Goal: Task Accomplishment & Management: Use online tool/utility

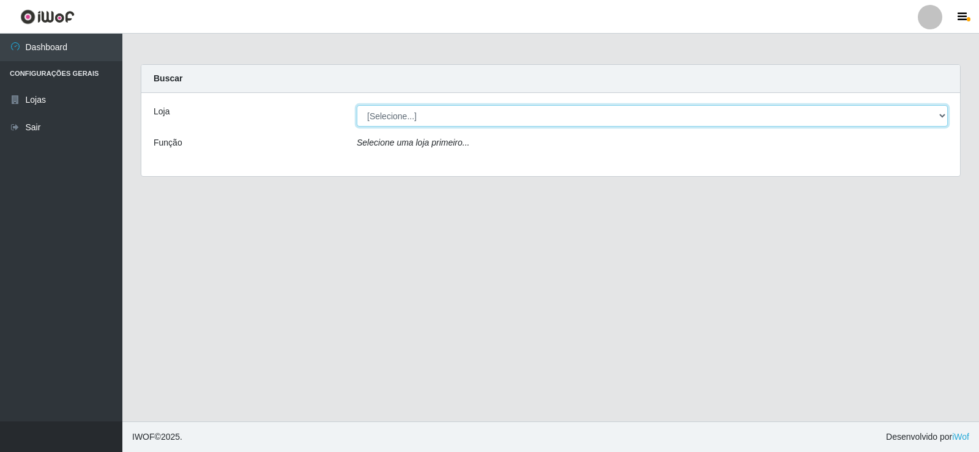
click at [928, 114] on select "[Selecione...] Rede Compras Supermercados - LOJA 2" at bounding box center [652, 115] width 591 height 21
select select "161"
click at [357, 105] on select "[Selecione...] Rede Compras Supermercados - LOJA 2" at bounding box center [652, 115] width 591 height 21
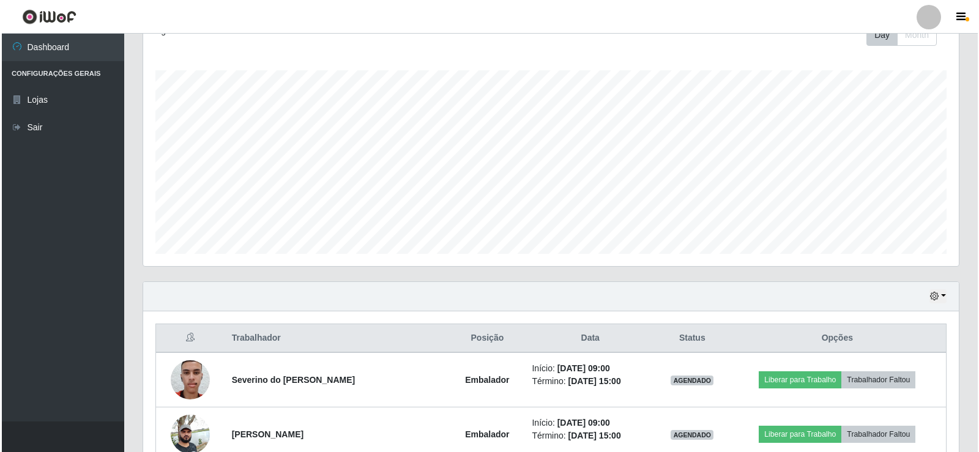
scroll to position [245, 0]
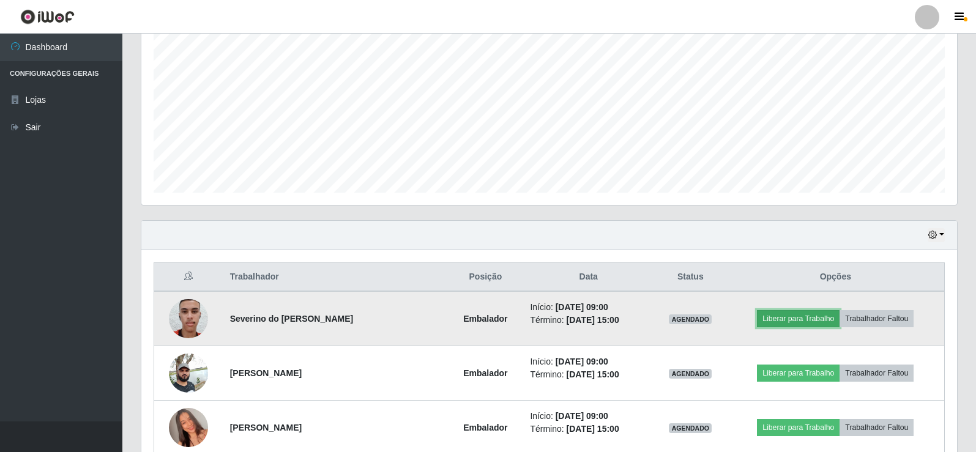
click at [797, 318] on button "Liberar para Trabalho" at bounding box center [798, 318] width 83 height 17
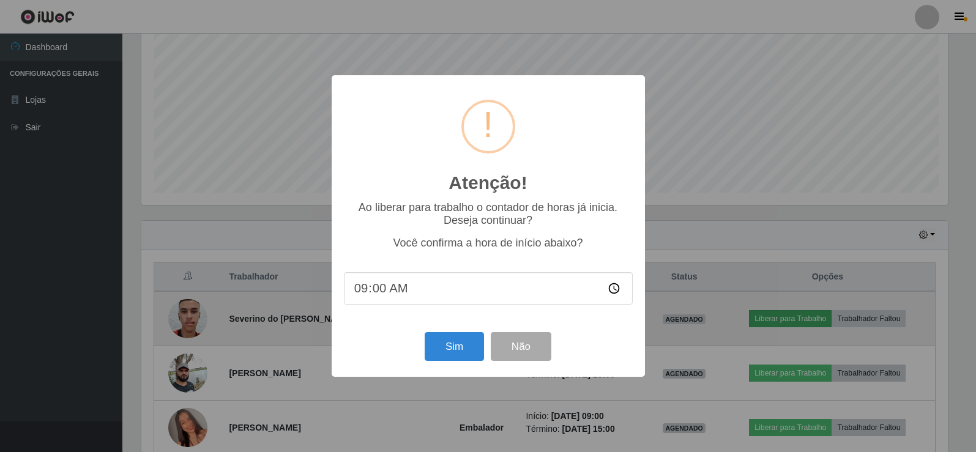
scroll to position [254, 809]
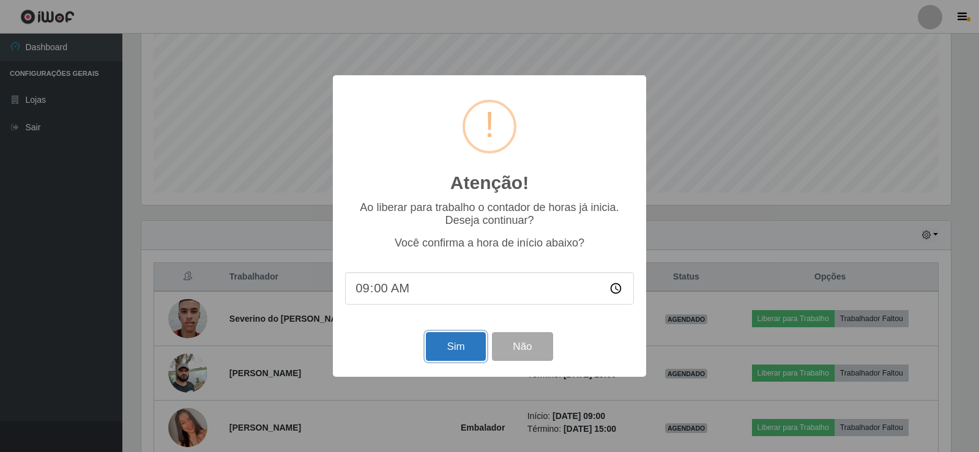
click at [444, 343] on button "Sim" at bounding box center [455, 346] width 59 height 29
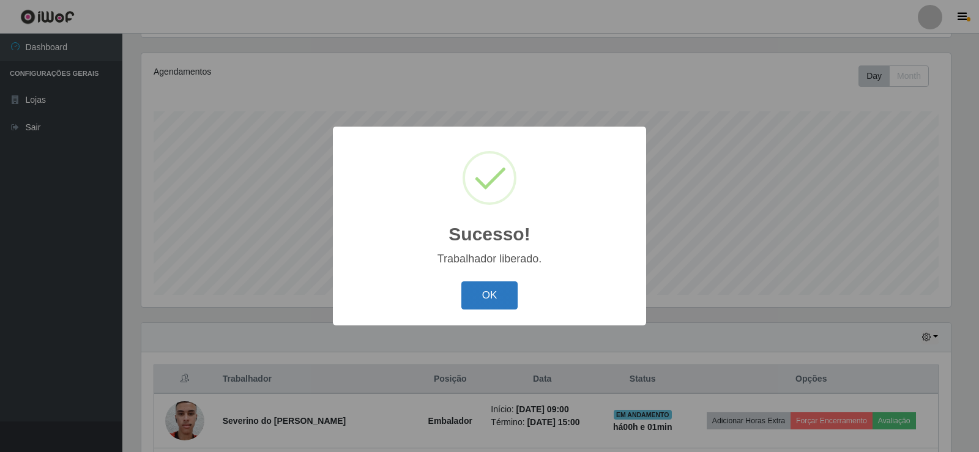
click at [488, 290] on button "OK" at bounding box center [489, 295] width 57 height 29
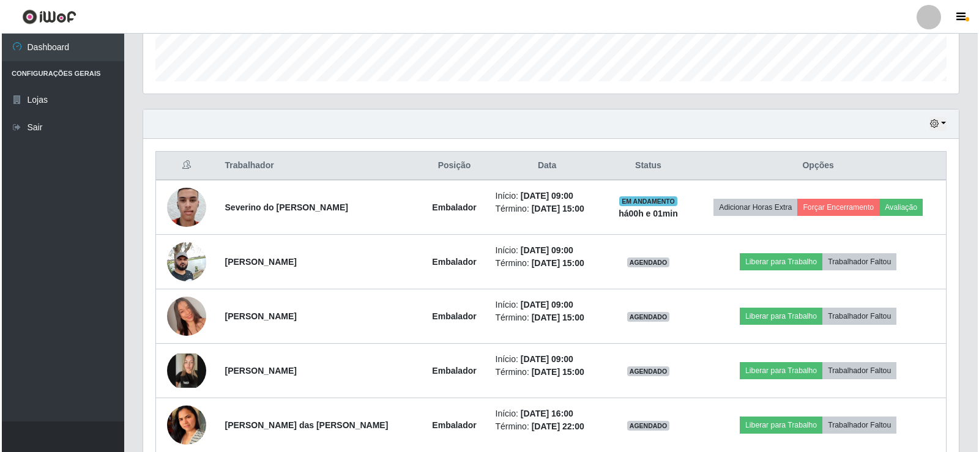
scroll to position [387, 0]
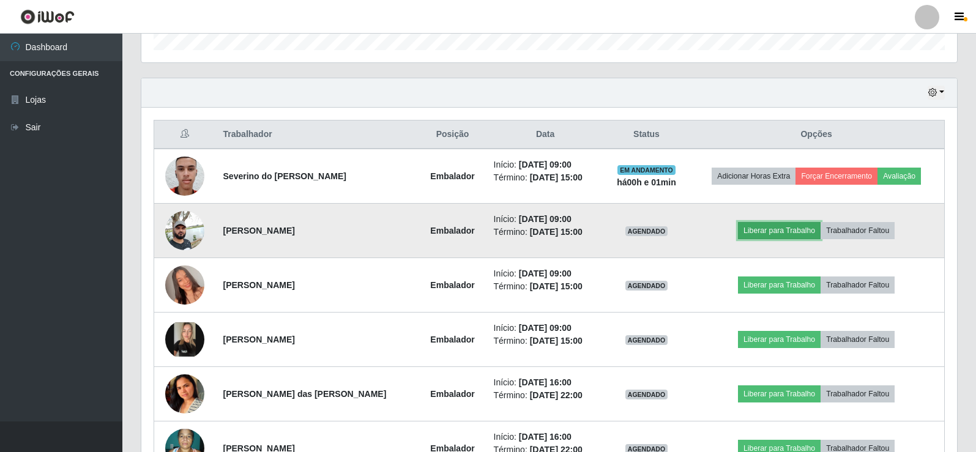
click at [774, 228] on button "Liberar para Trabalho" at bounding box center [779, 230] width 83 height 17
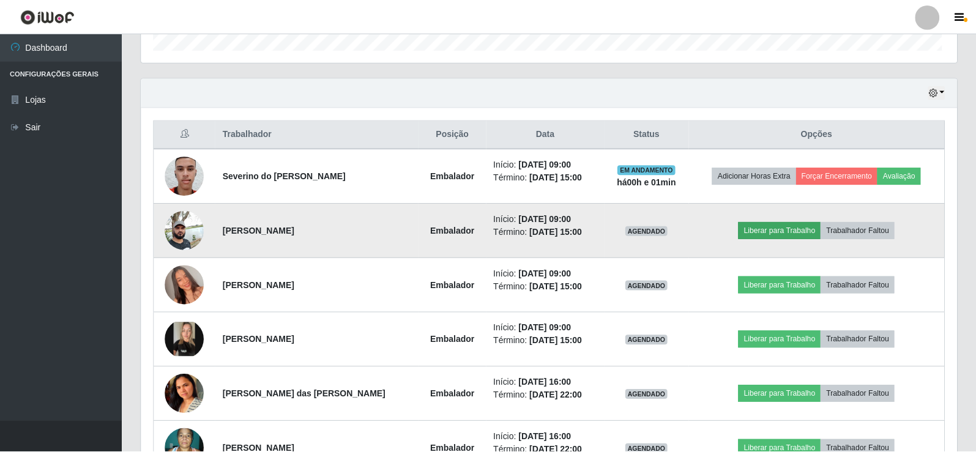
scroll to position [254, 809]
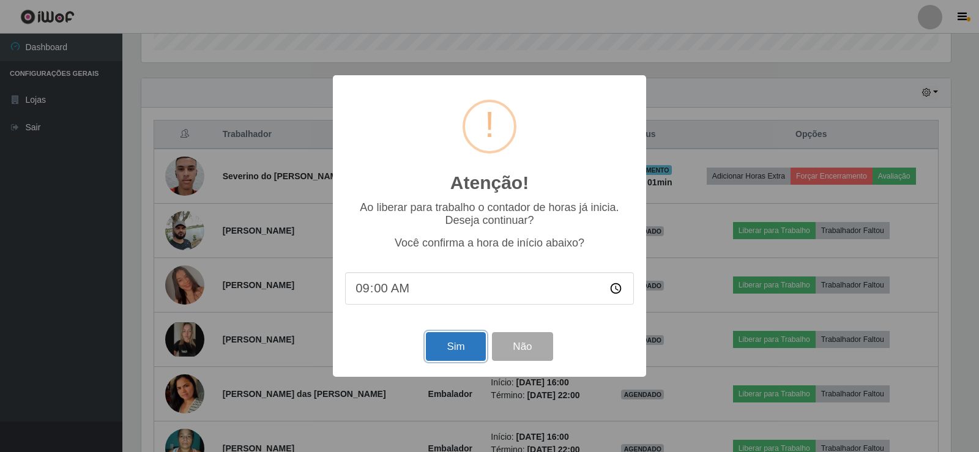
click at [450, 356] on button "Sim" at bounding box center [455, 346] width 59 height 29
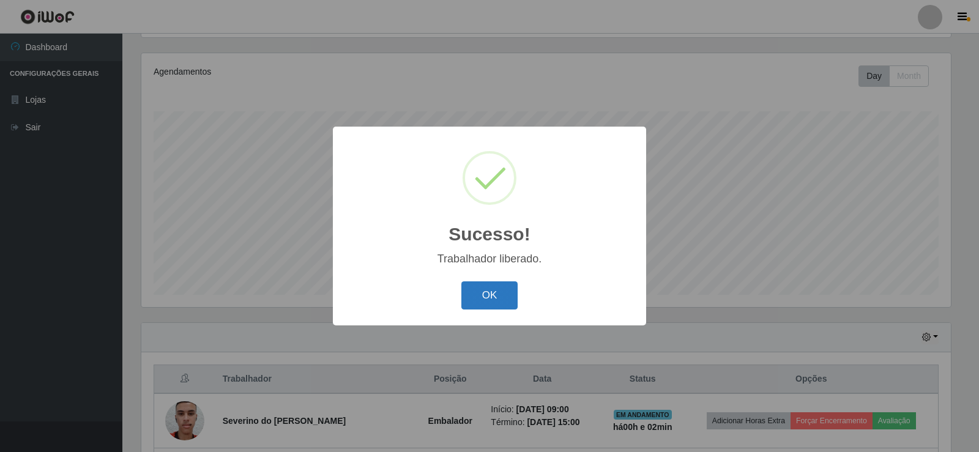
click at [492, 294] on button "OK" at bounding box center [489, 295] width 57 height 29
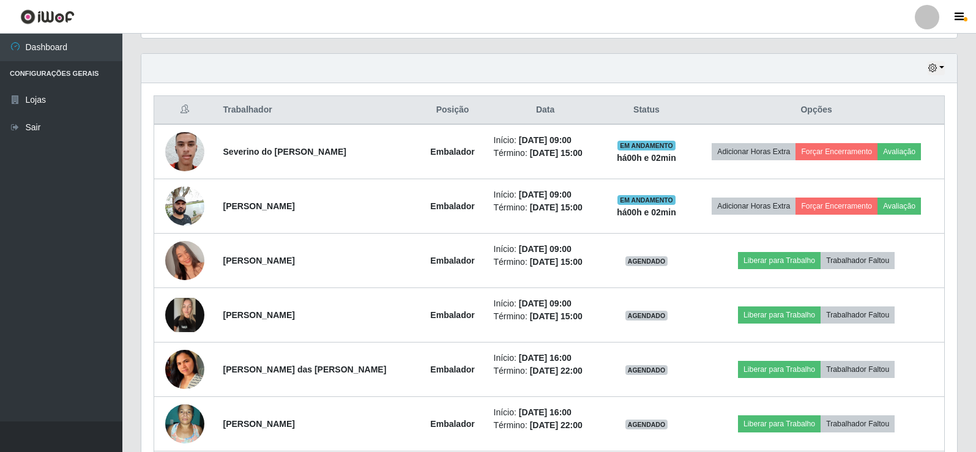
scroll to position [448, 0]
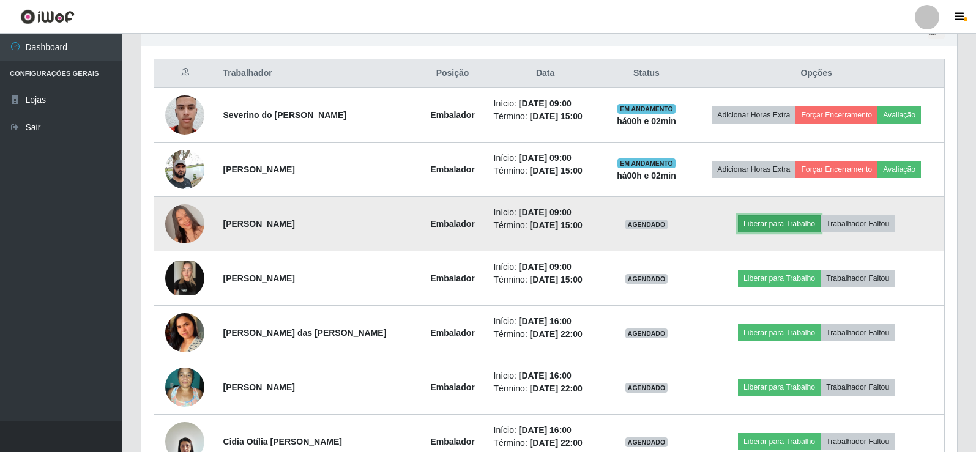
click at [790, 226] on button "Liberar para Trabalho" at bounding box center [779, 223] width 83 height 17
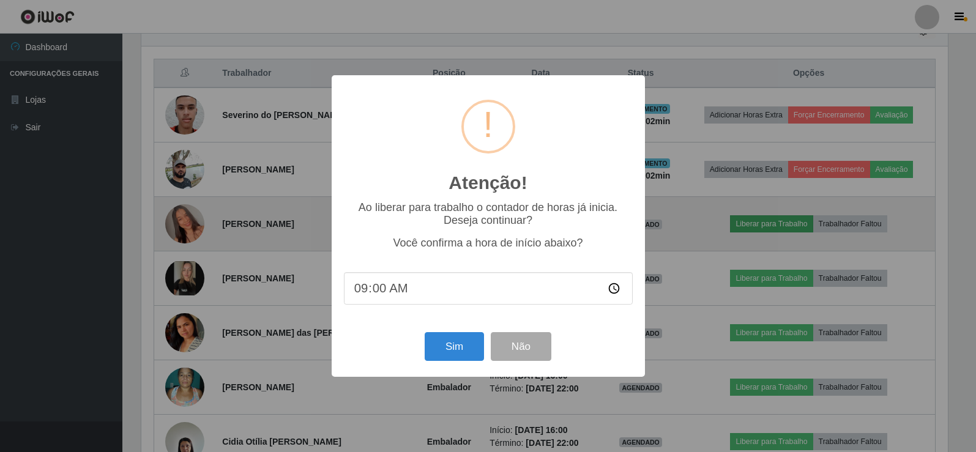
scroll to position [254, 809]
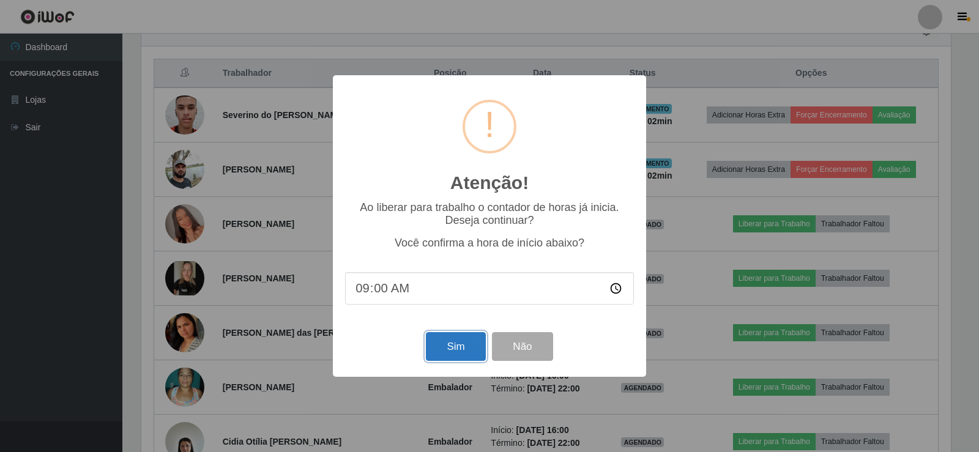
click at [437, 349] on button "Sim" at bounding box center [455, 346] width 59 height 29
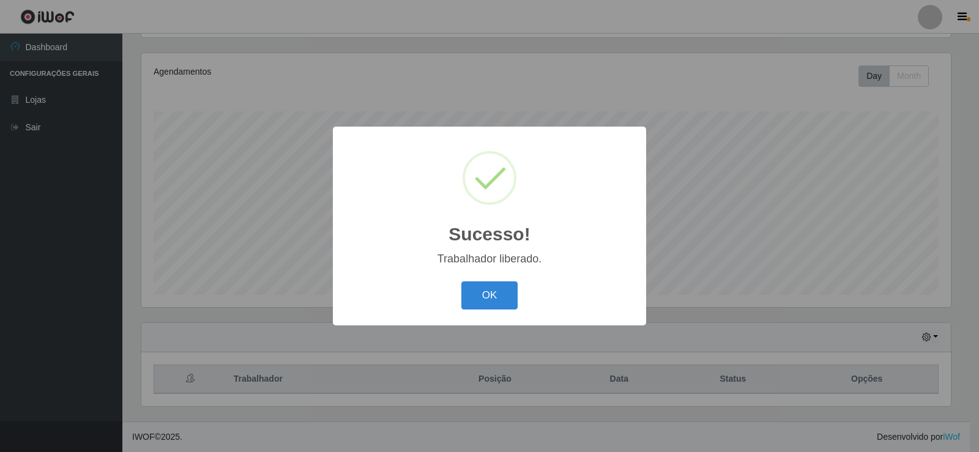
scroll to position [0, 0]
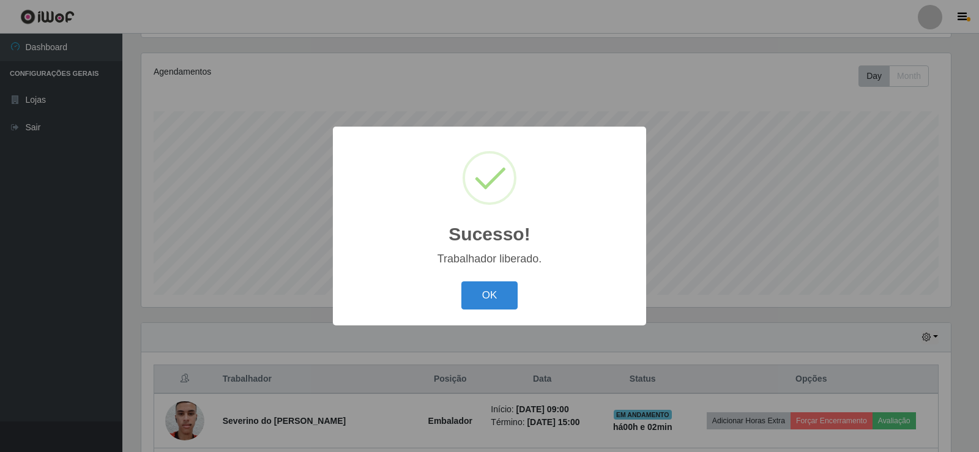
click at [518, 288] on div "OK Cancel" at bounding box center [489, 295] width 289 height 35
click at [494, 300] on button "OK" at bounding box center [489, 295] width 57 height 29
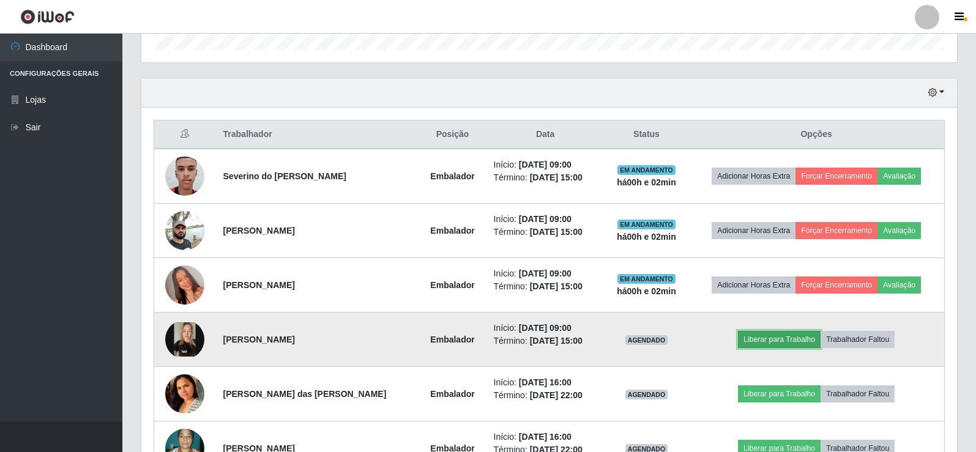
click at [757, 343] on button "Liberar para Trabalho" at bounding box center [779, 339] width 83 height 17
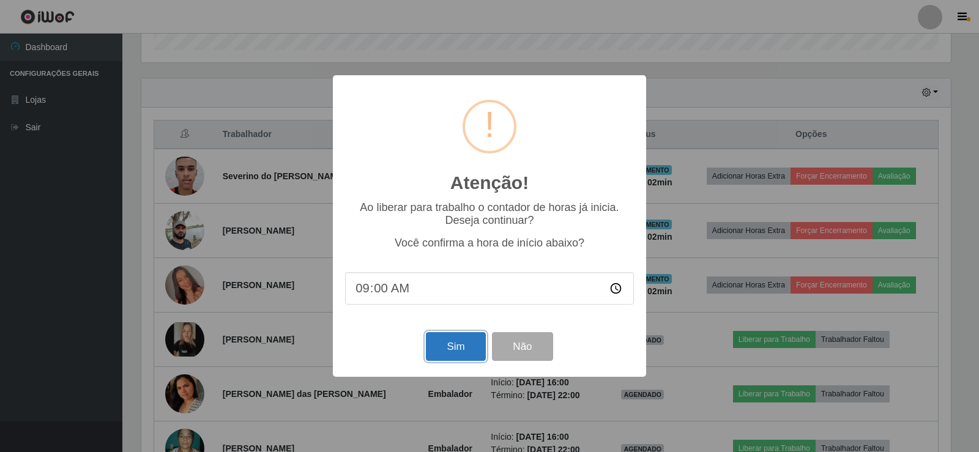
click at [448, 343] on button "Sim" at bounding box center [455, 346] width 59 height 29
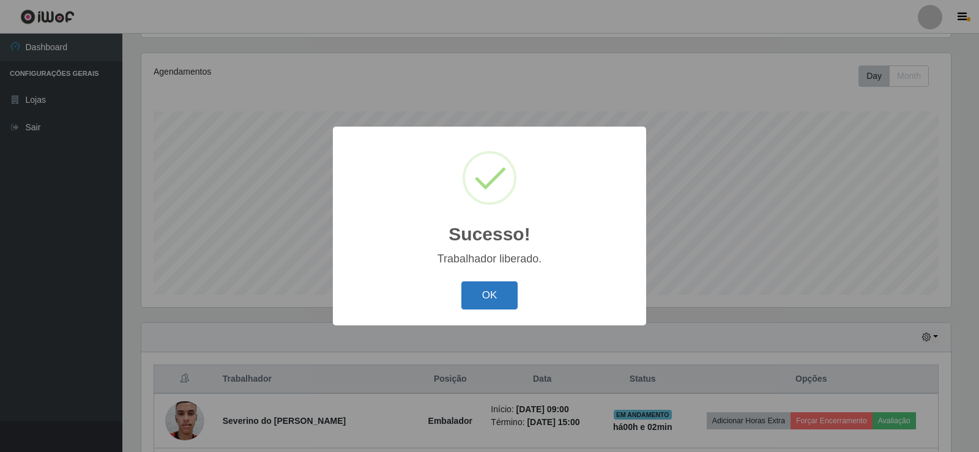
click at [513, 291] on button "OK" at bounding box center [489, 295] width 57 height 29
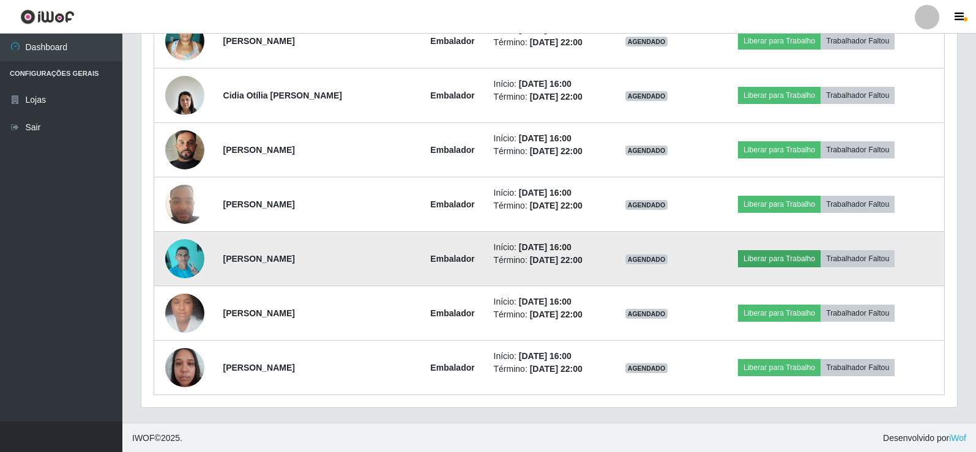
scroll to position [796, 0]
